Goal: Task Accomplishment & Management: Use online tool/utility

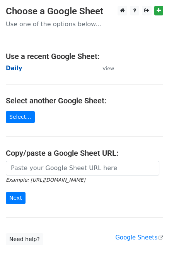
click at [17, 68] on strong "Daily" at bounding box center [14, 68] width 17 height 7
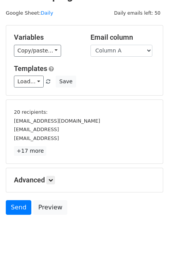
scroll to position [33, 0]
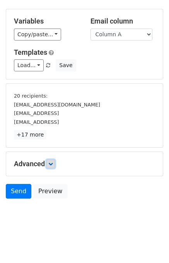
click at [50, 162] on icon at bounding box center [50, 164] width 5 height 5
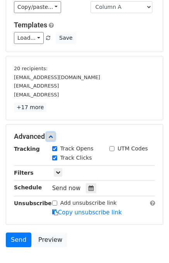
scroll to position [91, 0]
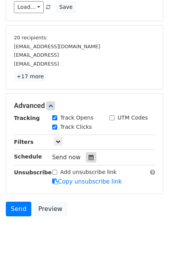
click at [90, 152] on div at bounding box center [91, 157] width 10 height 10
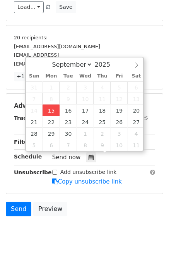
type input "2025-09-15 15:40"
type input "03"
type input "40"
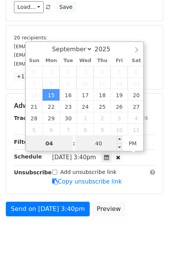
type input "04"
type input "2025-09-15 16:40"
click at [109, 141] on input "40" at bounding box center [98, 143] width 47 height 15
type input "00"
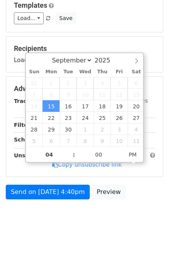
type input "2025-09-15 16:00"
click at [140, 216] on body "New Campaign Daily emails left: 50 Google Sheet: Daily Variables Copy/paste... …" at bounding box center [84, 80] width 169 height 308
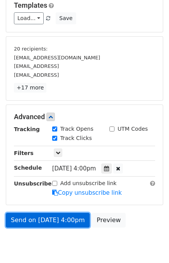
click at [68, 217] on link "Send on Sep 15 at 4:00pm" at bounding box center [48, 220] width 84 height 15
click at [58, 216] on link "Send on Sep 15 at 4:00pm" at bounding box center [48, 220] width 84 height 15
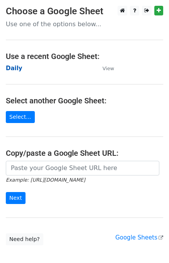
click at [17, 68] on strong "Daily" at bounding box center [14, 68] width 17 height 7
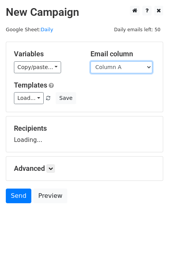
click at [127, 71] on select "Column A Column B Column C Column D Column E" at bounding box center [121, 67] width 62 height 12
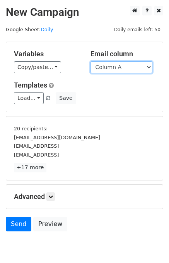
click at [120, 68] on select "Column A Column B Column C Column D Column E" at bounding box center [121, 67] width 62 height 12
select select "Column B"
click at [90, 61] on select "Column A Column B Column C Column D Column E" at bounding box center [121, 67] width 62 height 12
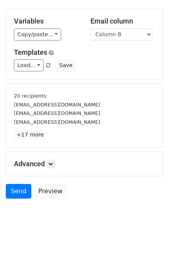
click at [56, 161] on h5 "Advanced" at bounding box center [84, 164] width 141 height 8
click at [51, 162] on icon at bounding box center [50, 164] width 5 height 5
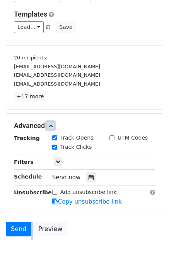
scroll to position [99, 0]
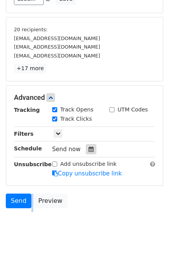
click at [88, 148] on icon at bounding box center [90, 149] width 5 height 5
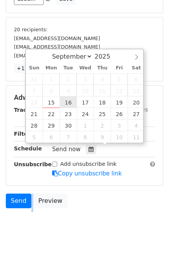
type input "2025-09-16 12:00"
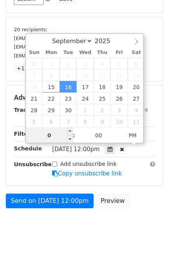
type input "05"
type input "2025-09-16 17:00"
click at [123, 209] on div "Send on Sep 16 at 12:00pm Preview" at bounding box center [84, 203] width 169 height 19
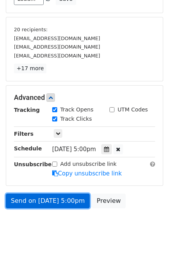
click at [58, 199] on link "Send on Sep 16 at 5:00pm" at bounding box center [48, 201] width 84 height 15
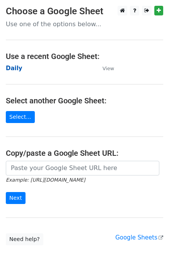
click at [17, 65] on strong "Daily" at bounding box center [14, 68] width 17 height 7
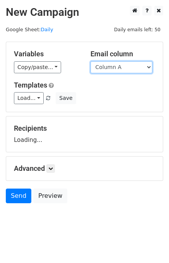
click at [105, 71] on select "Column A Column B Column C Column D Column E" at bounding box center [121, 67] width 62 height 12
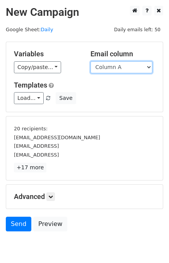
click at [118, 67] on select "Column A Column B Column C Column D Column E" at bounding box center [121, 67] width 62 height 12
select select "Column C"
click at [90, 61] on select "Column A Column B Column C Column D Column E" at bounding box center [121, 67] width 62 height 12
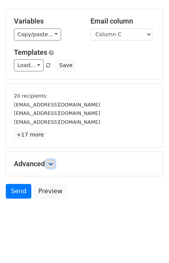
click at [53, 164] on icon at bounding box center [50, 164] width 5 height 5
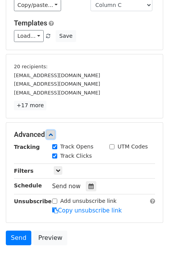
scroll to position [82, 0]
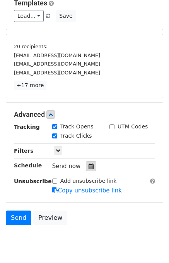
click at [90, 164] on div at bounding box center [91, 166] width 10 height 10
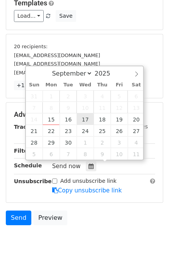
type input "2025-09-17 12:00"
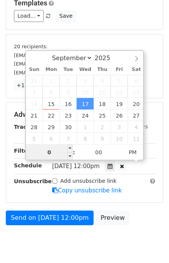
type input "06"
type input "2025-09-17 18:00"
click at [140, 200] on div "Advanced Tracking Track Opens UTM Codes Track Clicks Filters Only include sprea…" at bounding box center [84, 153] width 156 height 100
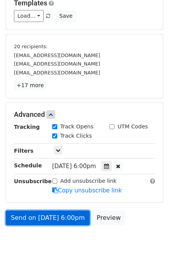
click at [61, 217] on link "Send on Sep 17 at 6:00pm" at bounding box center [48, 218] width 84 height 15
click at [52, 217] on link "Send on Sep 17 at 6:00pm" at bounding box center [48, 218] width 84 height 15
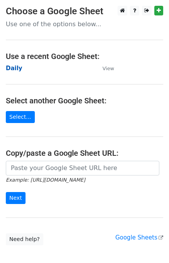
click at [15, 71] on strong "Daily" at bounding box center [14, 68] width 17 height 7
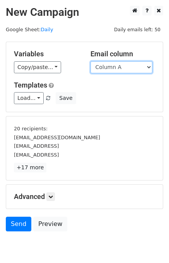
click at [114, 67] on select "Column A Column B Column C Column D Column E" at bounding box center [121, 67] width 62 height 12
select select "Column D"
click at [90, 61] on select "Column A Column B Column C Column D Column E" at bounding box center [121, 67] width 62 height 12
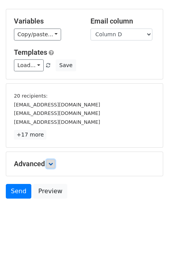
click at [52, 164] on icon at bounding box center [50, 164] width 5 height 5
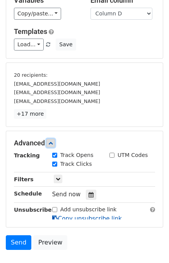
scroll to position [105, 0]
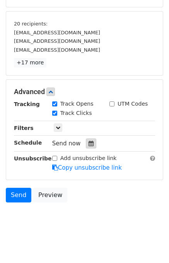
click at [90, 142] on div at bounding box center [91, 144] width 10 height 10
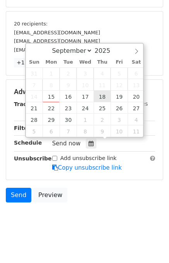
type input "2025-09-18 12:00"
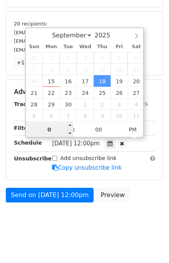
type input "07"
type input "2025-09-18 19:00"
click at [134, 196] on div "Send on Sep 18 at 12:00pm Preview" at bounding box center [84, 197] width 169 height 19
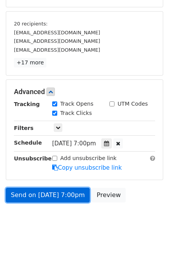
click at [46, 190] on link "Send on Sep 18 at 7:00pm" at bounding box center [48, 195] width 84 height 15
click at [47, 191] on link "Send on Sep 18 at 7:00pm" at bounding box center [48, 195] width 84 height 15
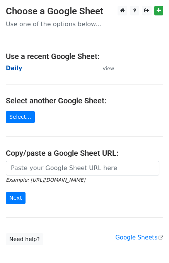
click at [16, 69] on strong "Daily" at bounding box center [14, 68] width 17 height 7
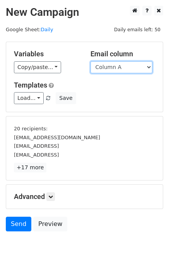
click at [123, 68] on select "Column A Column B Column C Column D Column E" at bounding box center [121, 67] width 62 height 12
select select "Column E"
click at [90, 61] on select "Column A Column B Column C Column D Column E" at bounding box center [121, 67] width 62 height 12
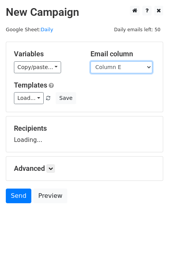
scroll to position [5, 0]
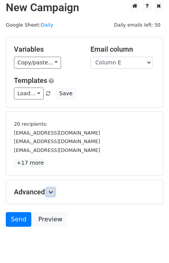
click at [49, 192] on icon at bounding box center [50, 192] width 5 height 5
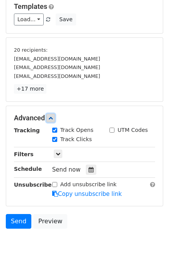
scroll to position [104, 0]
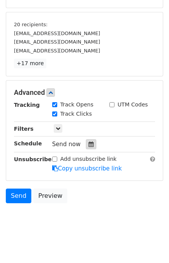
click at [90, 139] on div at bounding box center [91, 144] width 10 height 10
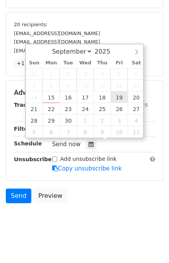
type input "[DATE] 12:00"
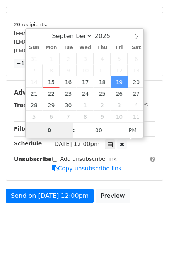
type input "08"
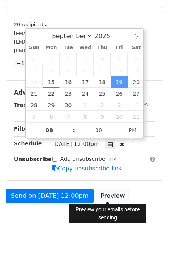
type input "[DATE] 20:00"
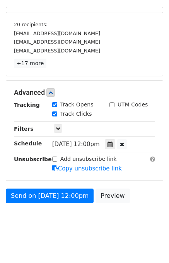
click at [142, 190] on div "Send on [DATE] 12:00pm Preview" at bounding box center [84, 198] width 169 height 19
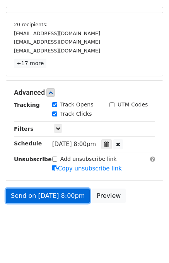
click at [52, 193] on link "Send on [DATE] 8:00pm" at bounding box center [48, 196] width 84 height 15
click at [57, 195] on link "Send on [DATE] 8:00pm" at bounding box center [48, 196] width 84 height 15
